Goal: Navigation & Orientation: Understand site structure

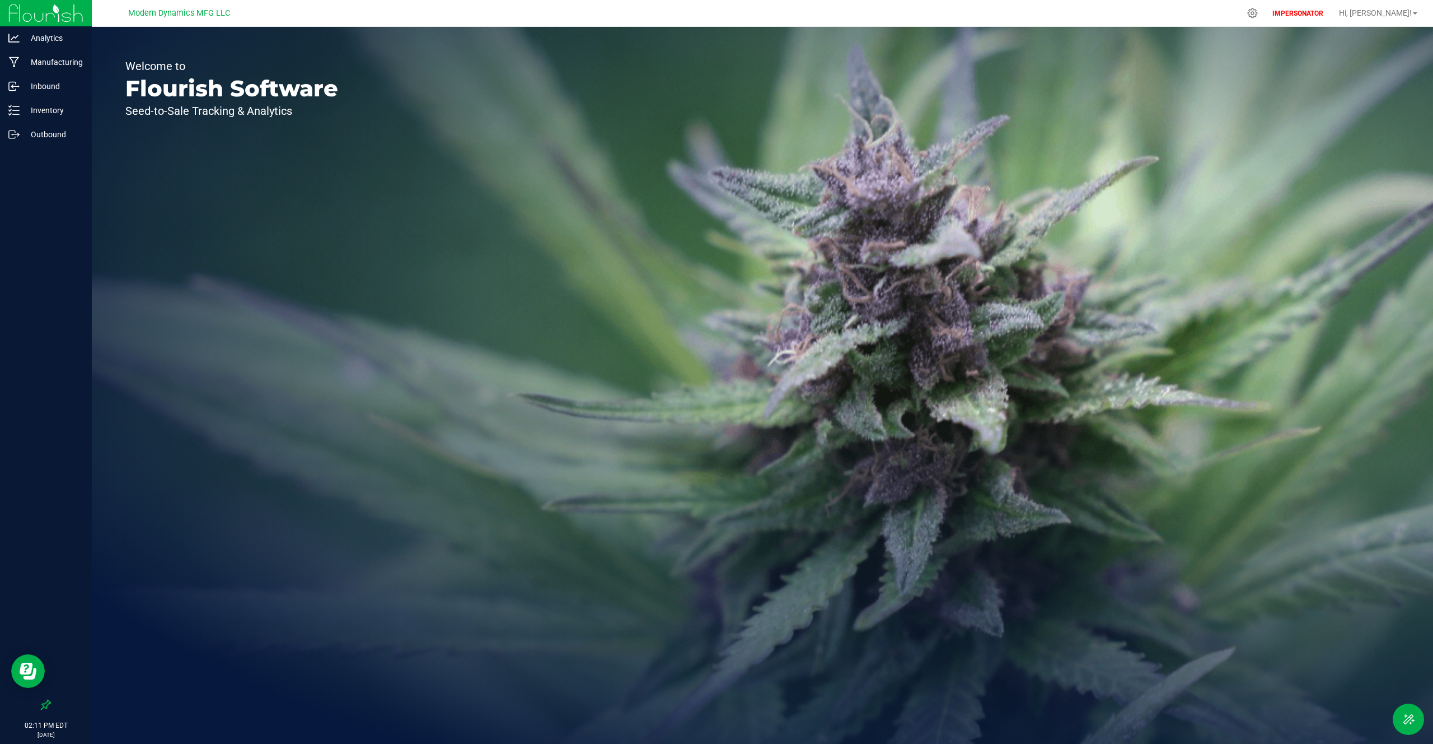
drag, startPoint x: 0, startPoint y: 0, endPoint x: -310, endPoint y: 375, distance: 486.7
click at [0, 375] on html "Analytics Manufacturing Inbound Inventory Outbound 02:11 PM EDT [DATE] 09/22 Mo…" at bounding box center [716, 372] width 1433 height 744
click at [352, 137] on div "Welcome to Flourish Software Seed-to-Sale Tracking & Analytics" at bounding box center [232, 385] width 280 height 717
drag, startPoint x: 348, startPoint y: 132, endPoint x: 130, endPoint y: 65, distance: 227.8
click at [130, 65] on div "Welcome to Flourish Software Seed-to-Sale Tracking & Analytics" at bounding box center [232, 385] width 280 height 717
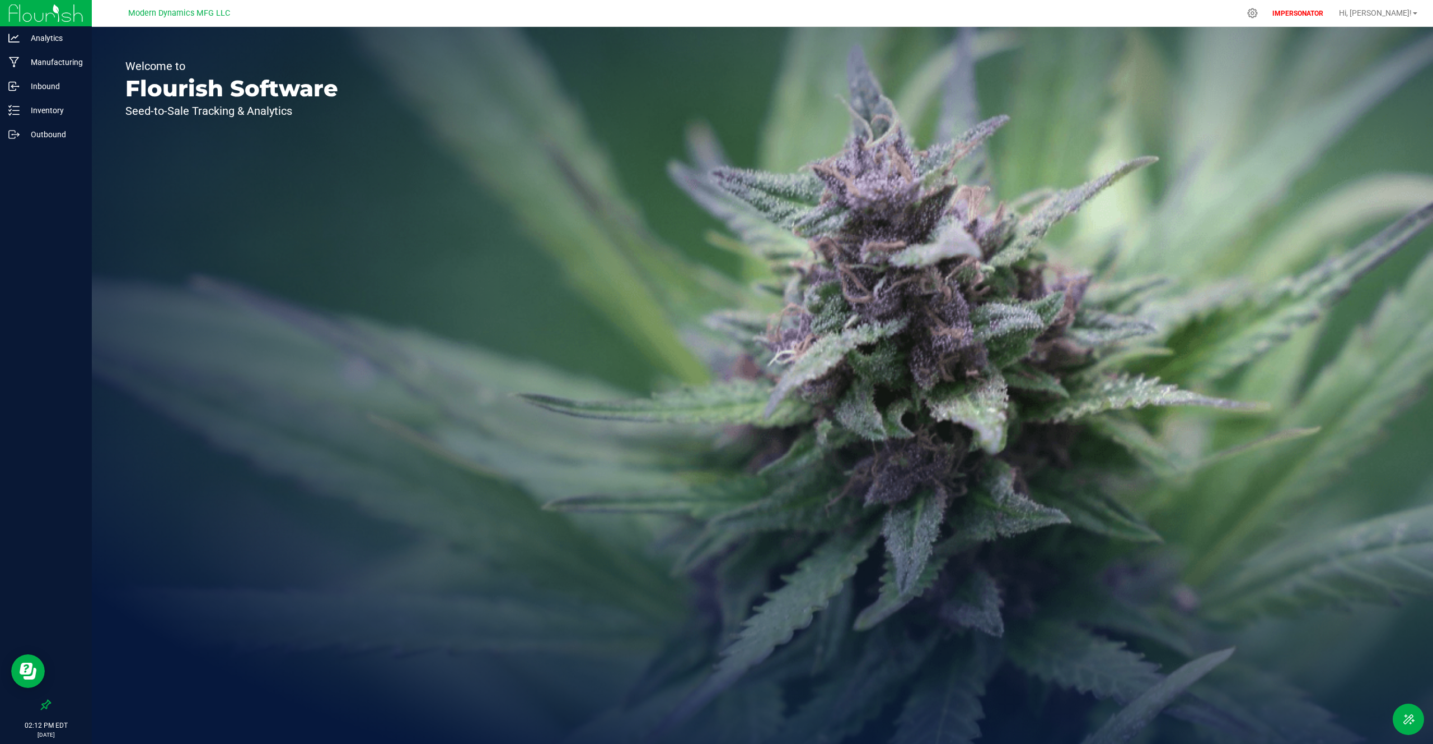
click at [255, 52] on div "Welcome to Flourish Software Seed-to-Sale Tracking & Analytics" at bounding box center [232, 385] width 280 height 717
click at [46, 133] on p "Outbound" at bounding box center [53, 134] width 67 height 13
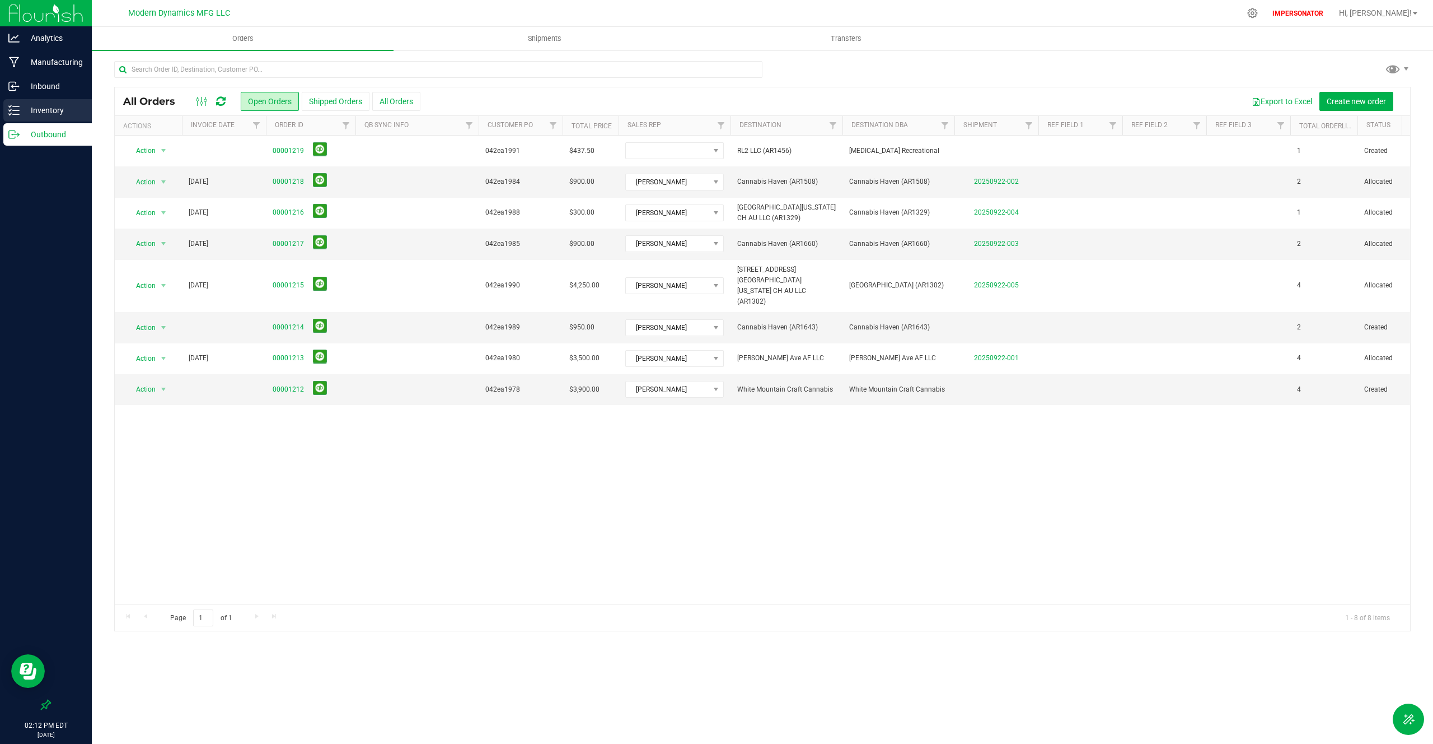
click at [57, 111] on p "Inventory" at bounding box center [53, 110] width 67 height 13
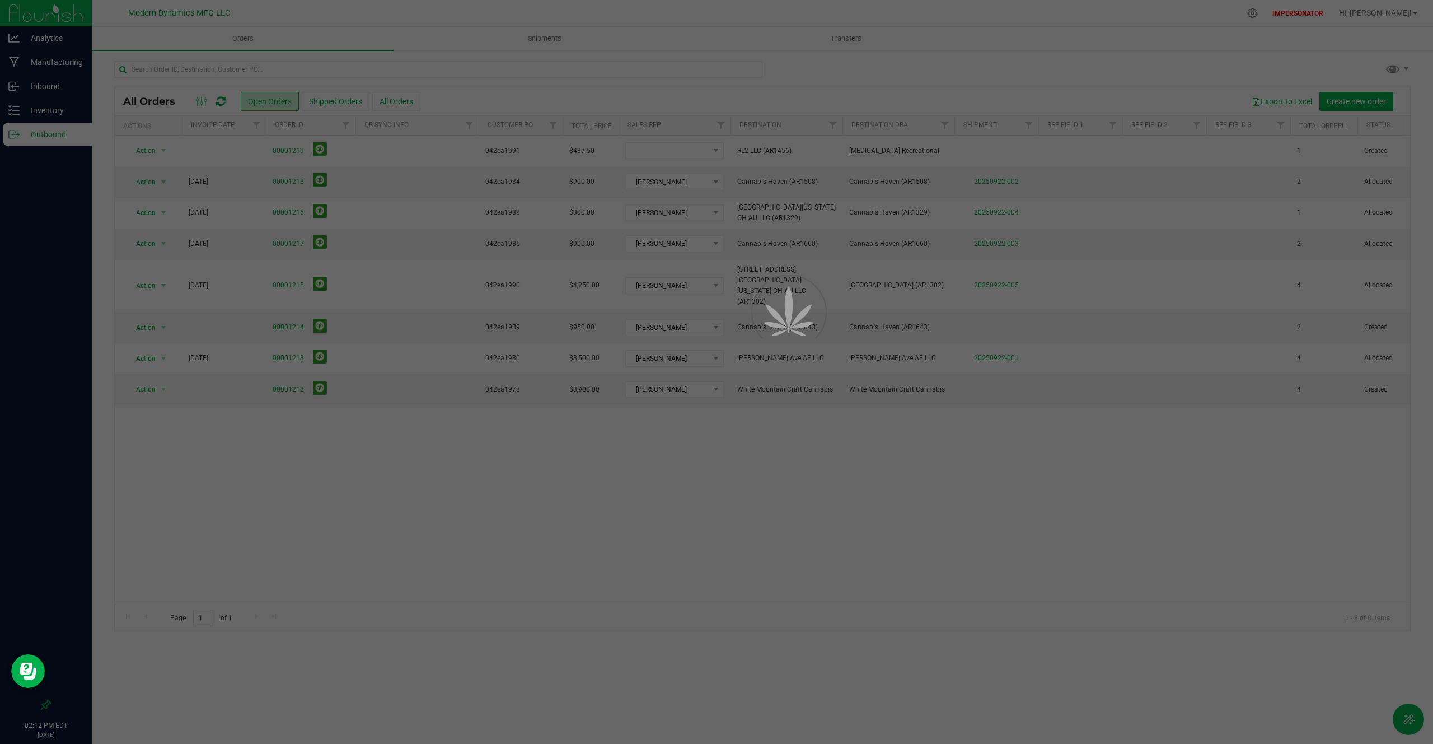
click at [62, 104] on div at bounding box center [716, 372] width 1433 height 744
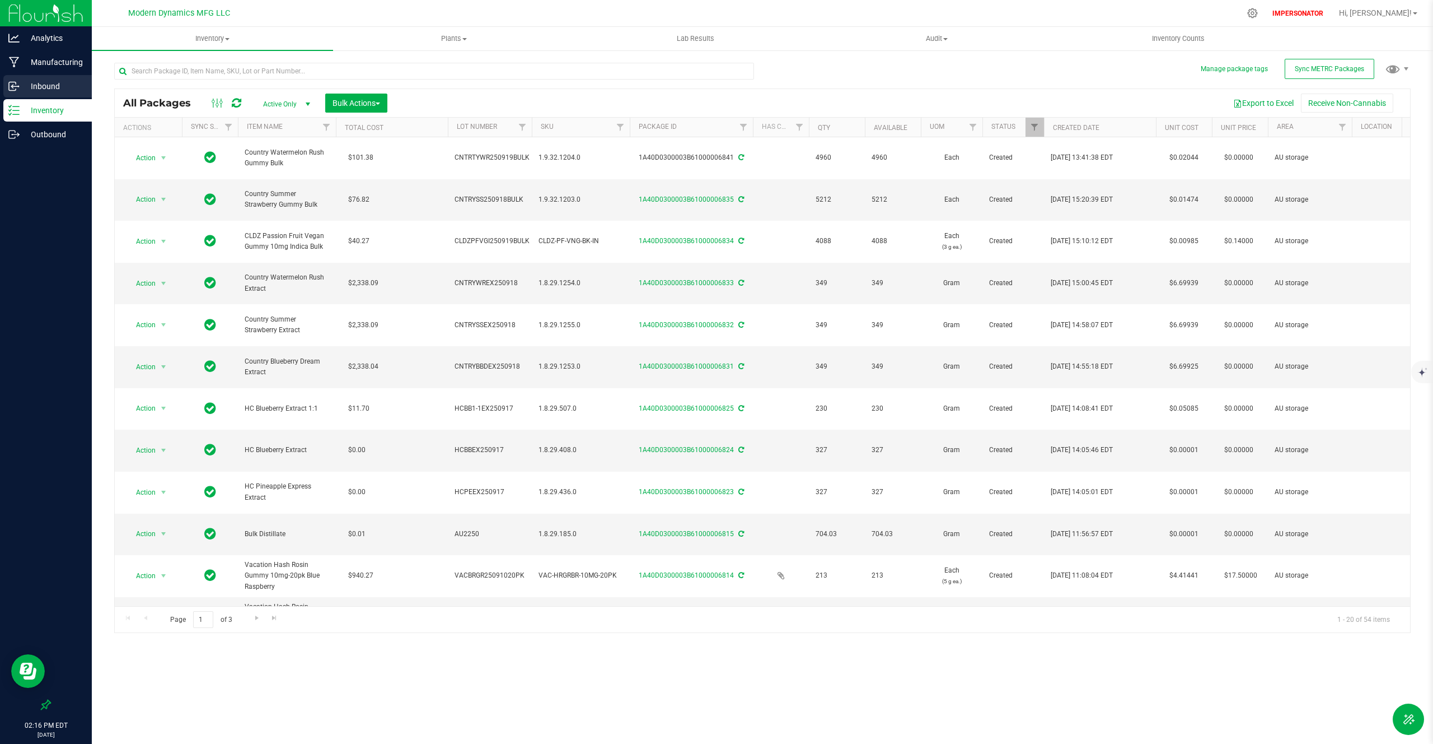
click at [57, 78] on div "Inbound" at bounding box center [47, 86] width 88 height 22
click at [70, 63] on div "Analytics Manufacturing Inbound Inventory Outbound 02:16 PM EDT [DATE] 09/22 Mo…" at bounding box center [716, 372] width 1433 height 744
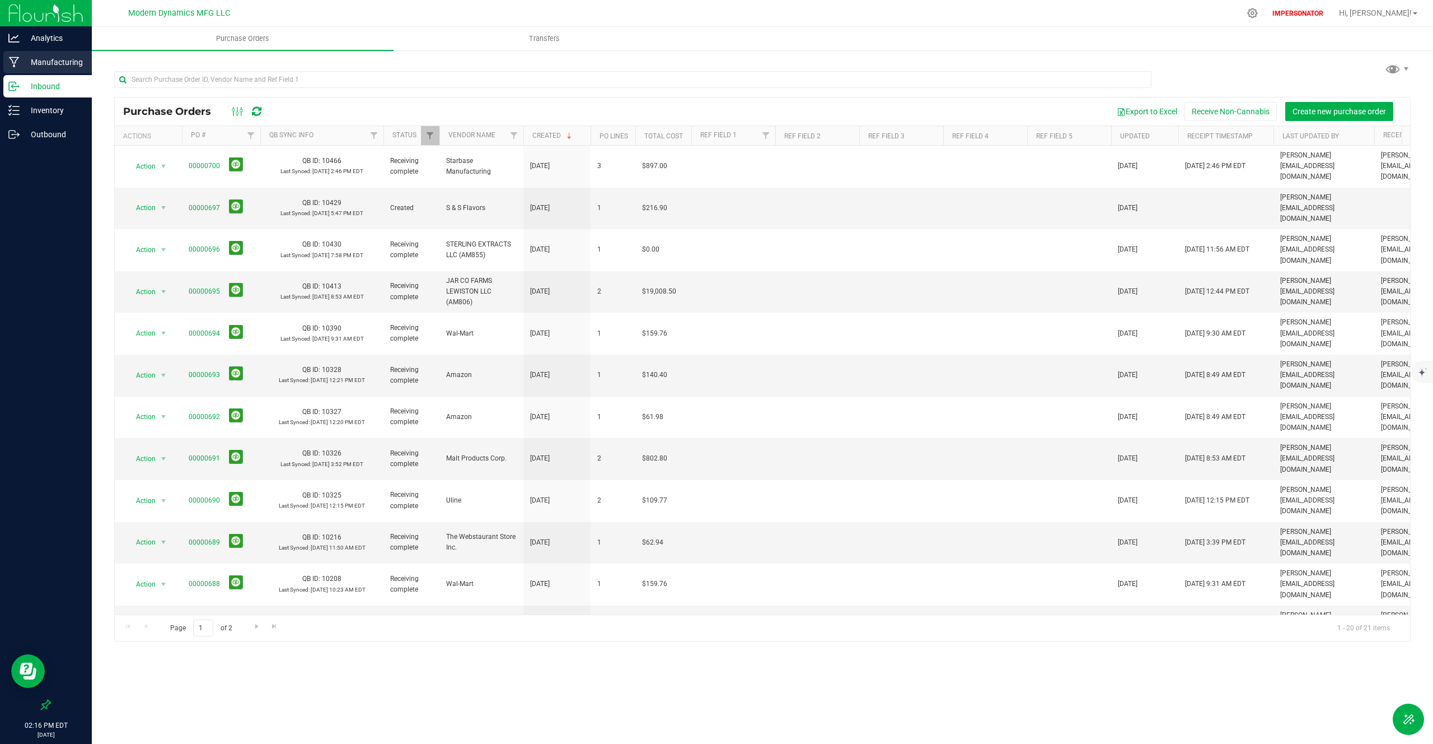
click at [70, 63] on p "Manufacturing" at bounding box center [53, 61] width 67 height 13
